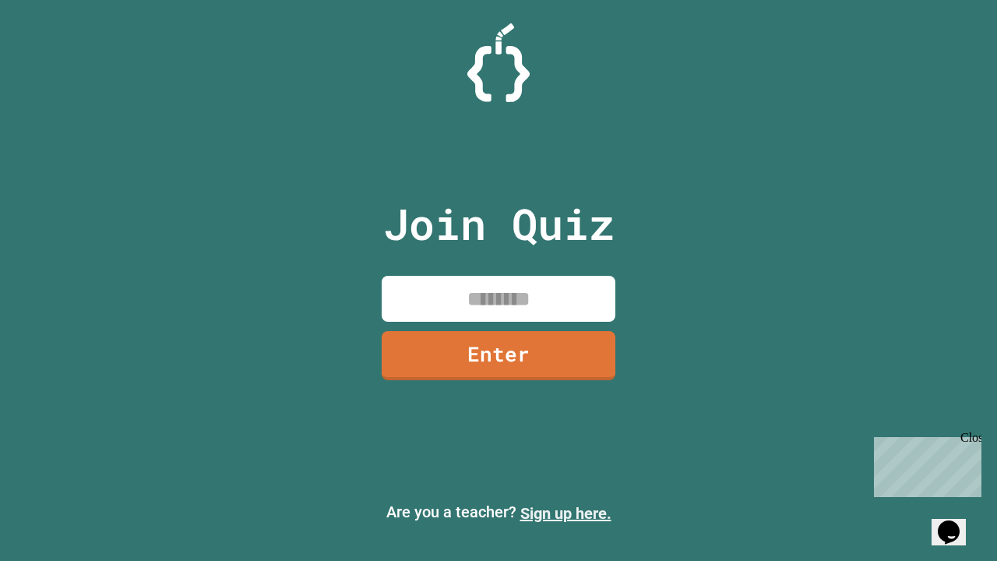
click at [566, 514] on link "Sign up here." at bounding box center [566, 513] width 91 height 19
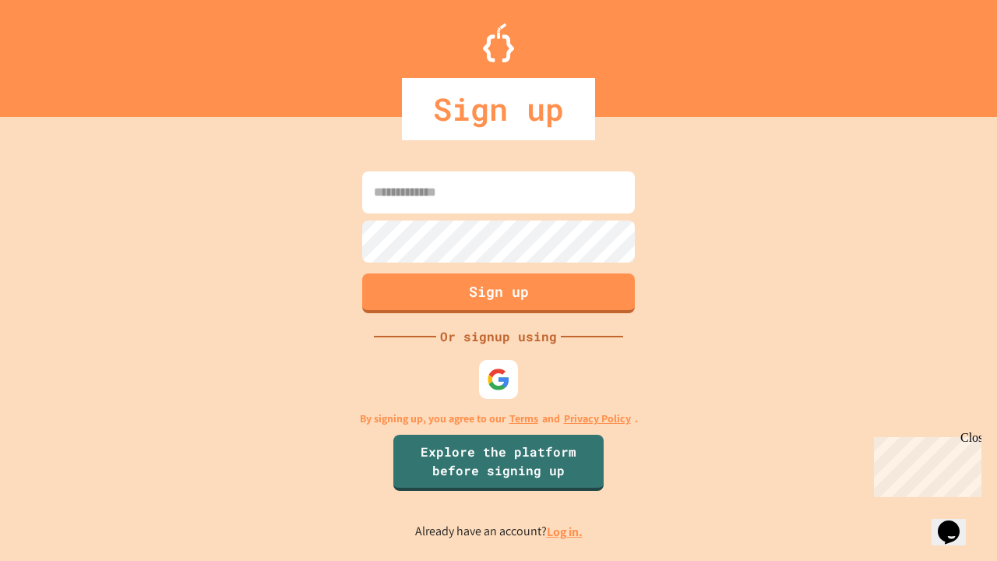
click at [566, 531] on link "Log in." at bounding box center [565, 532] width 36 height 16
